Goal: Answer question/provide support

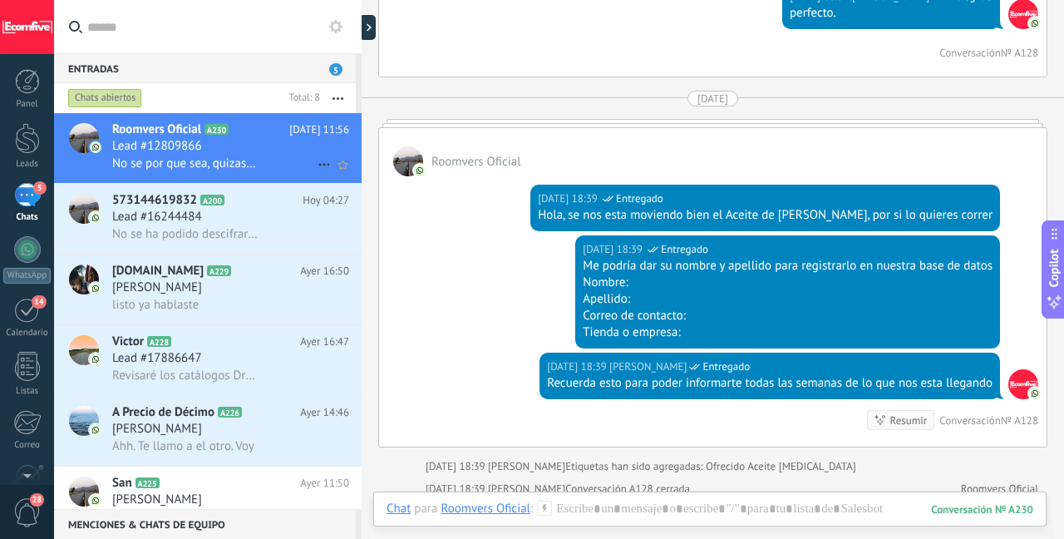
click at [292, 168] on div "No se por que sea, quizas me pueden ayudar?" at bounding box center [230, 163] width 237 height 17
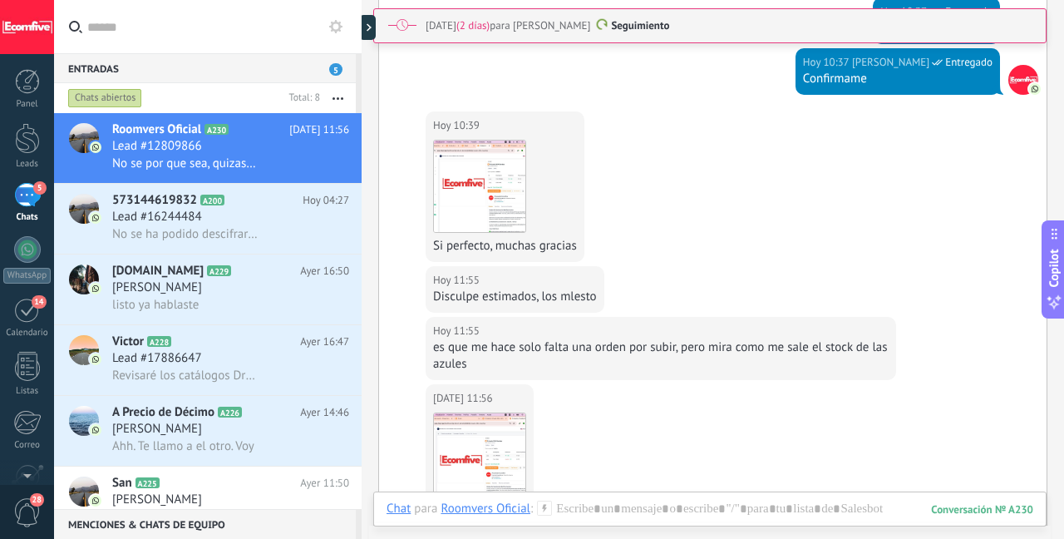
scroll to position [478, 0]
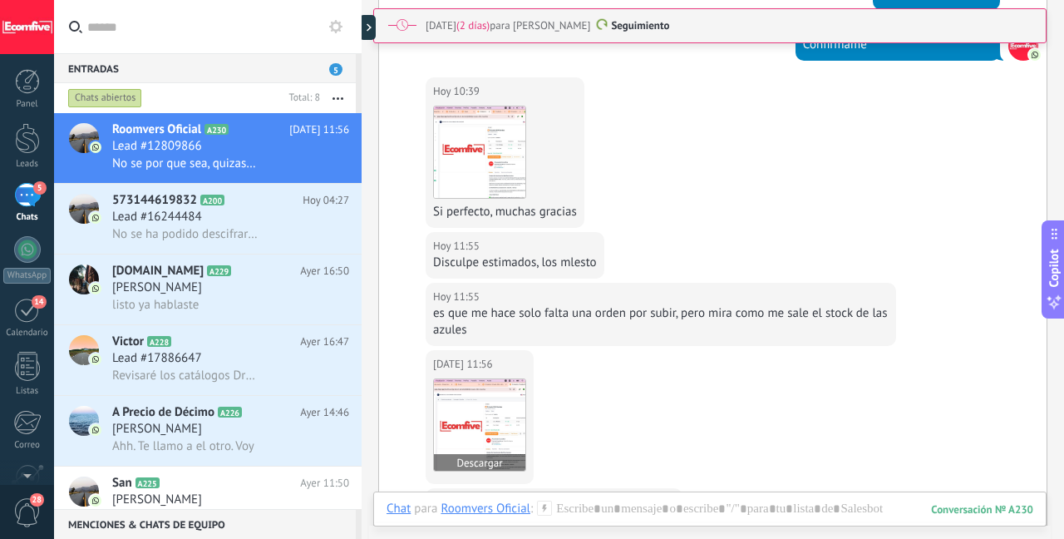
click at [513, 409] on img at bounding box center [479, 424] width 91 height 91
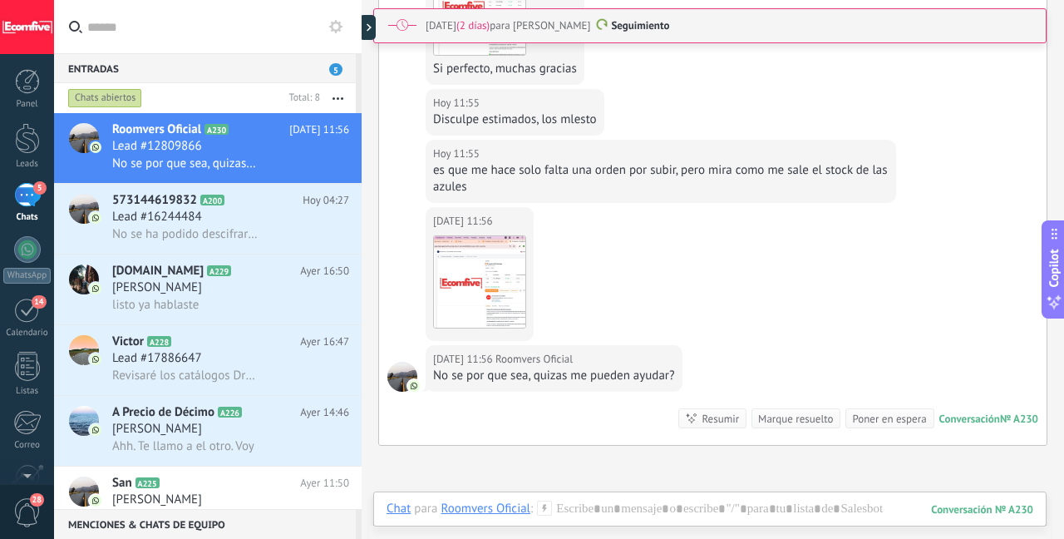
scroll to position [656, 0]
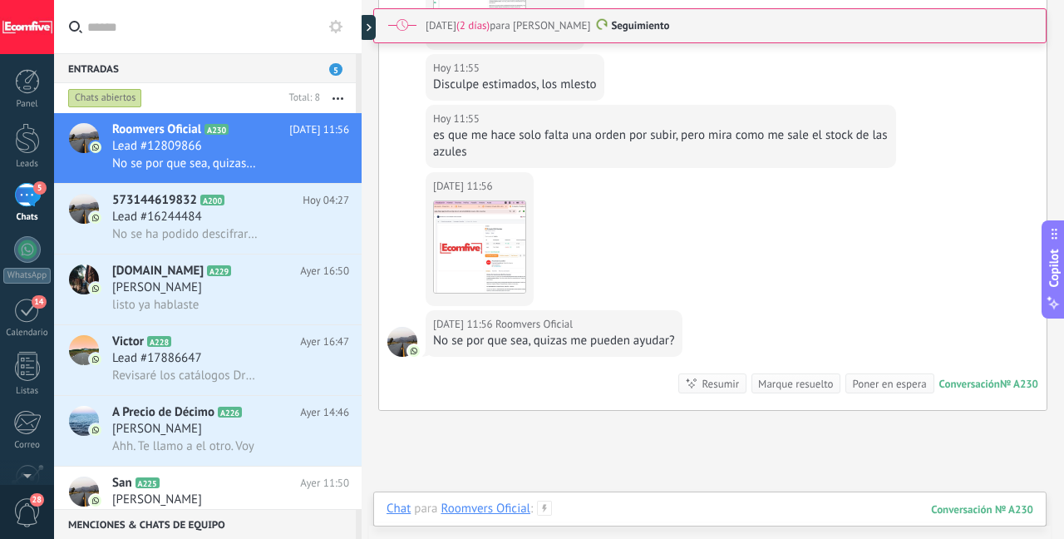
click at [594, 501] on div at bounding box center [710, 526] width 647 height 50
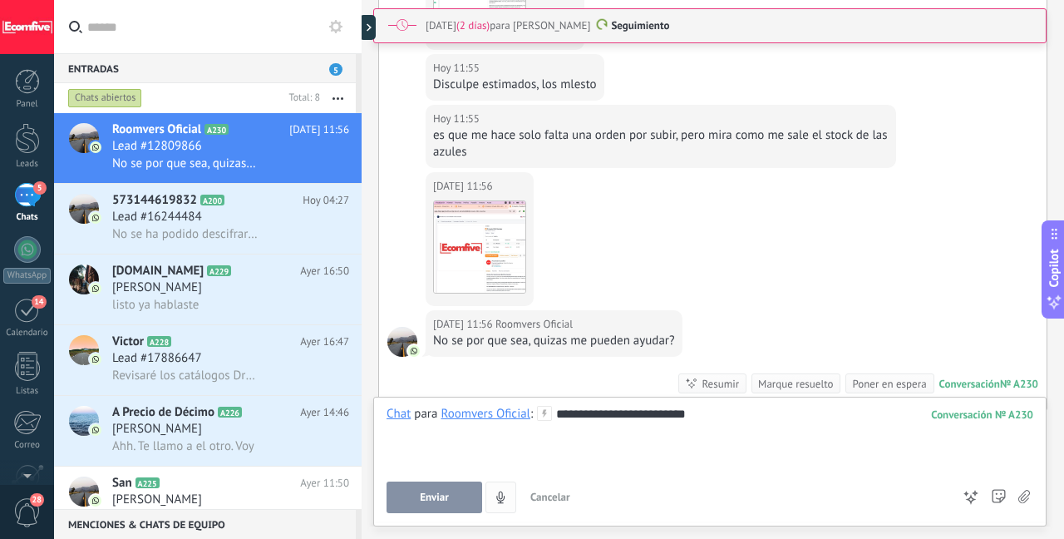
click at [450, 487] on button "Enviar" at bounding box center [435, 497] width 96 height 32
type textarea "**********"
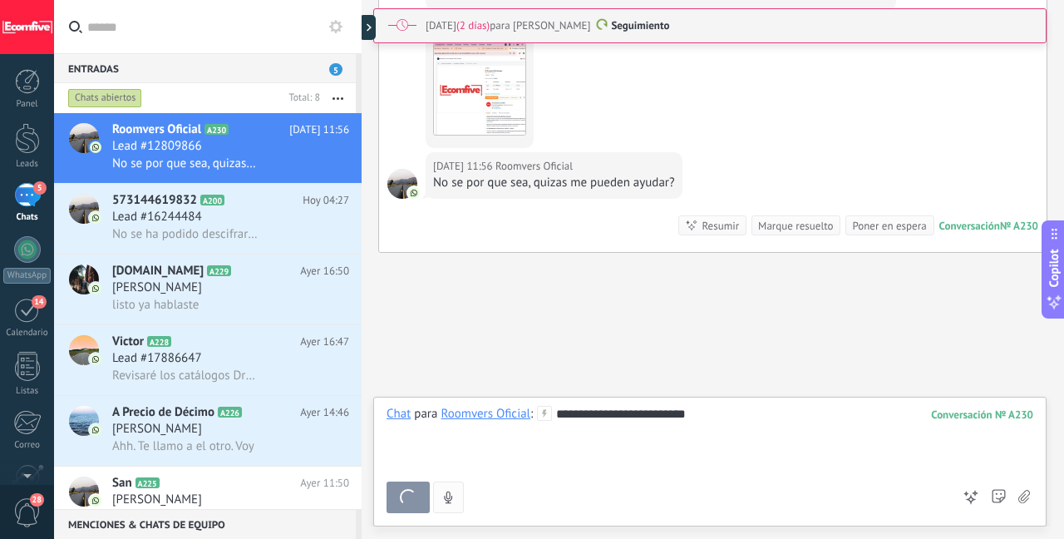
scroll to position [17, 0]
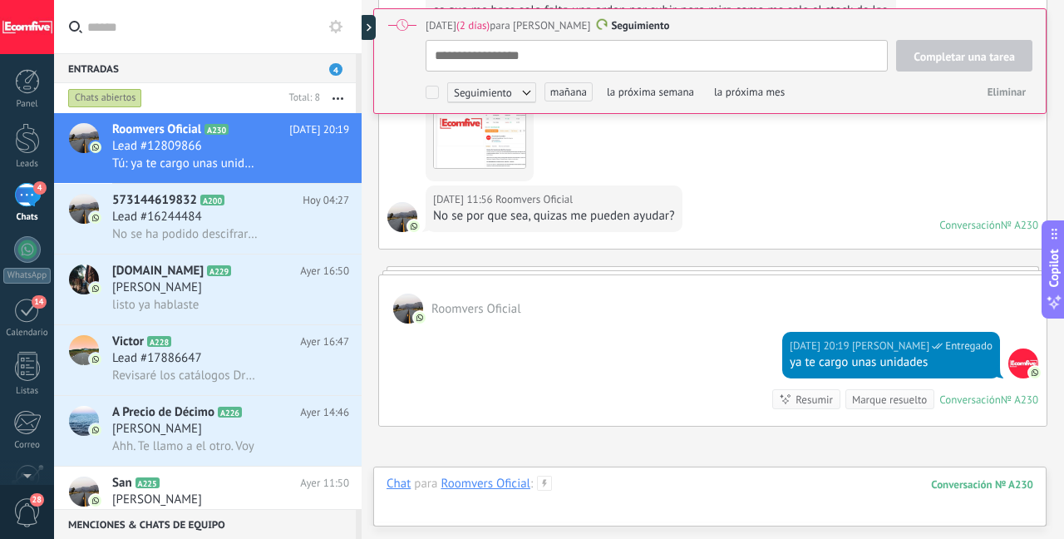
click at [634, 487] on div at bounding box center [710, 501] width 647 height 50
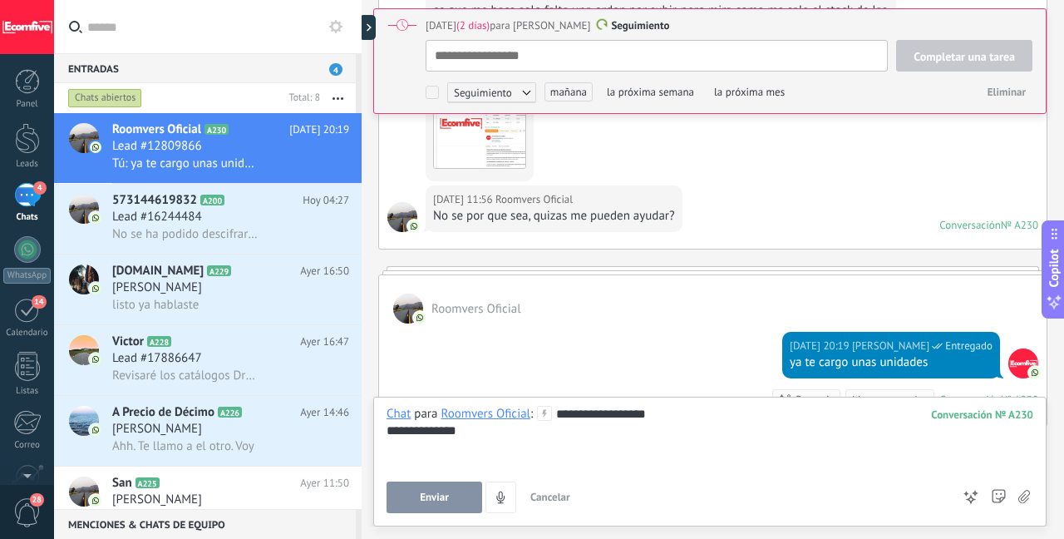
click at [416, 499] on button "Enviar" at bounding box center [435, 497] width 96 height 32
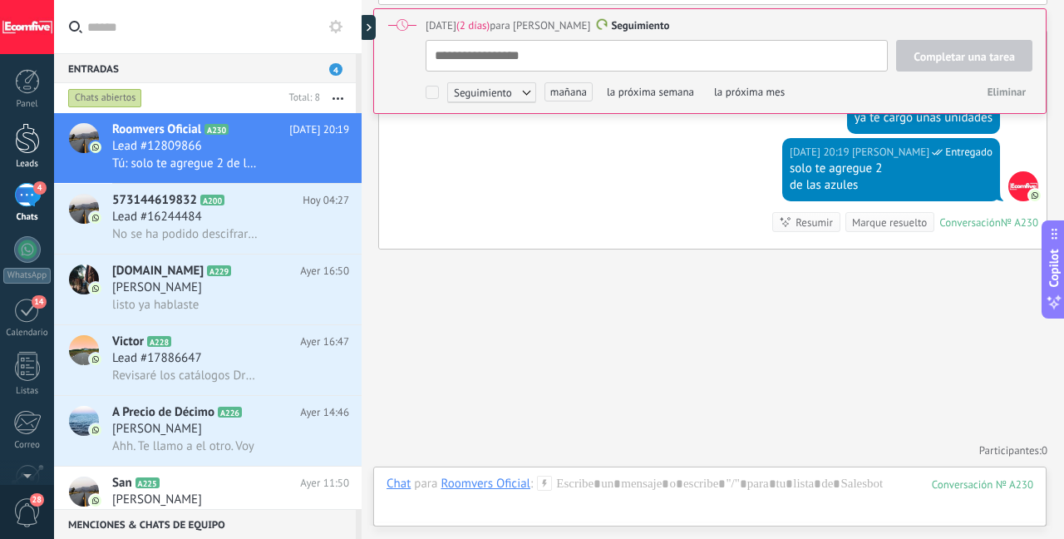
type textarea "**********"
click at [29, 142] on div at bounding box center [27, 138] width 25 height 31
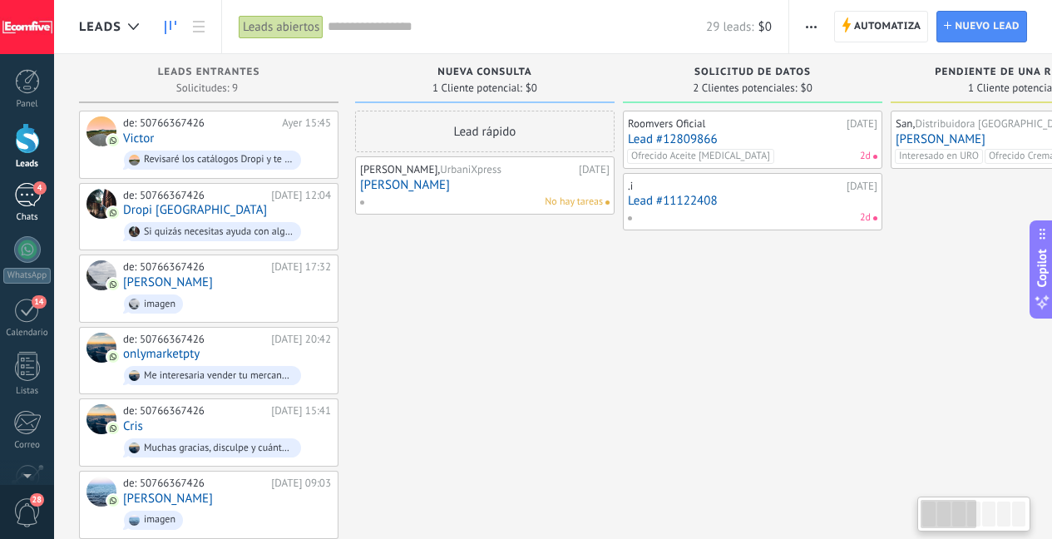
click at [38, 187] on span "4" at bounding box center [39, 187] width 13 height 13
